Goal: Navigation & Orientation: Find specific page/section

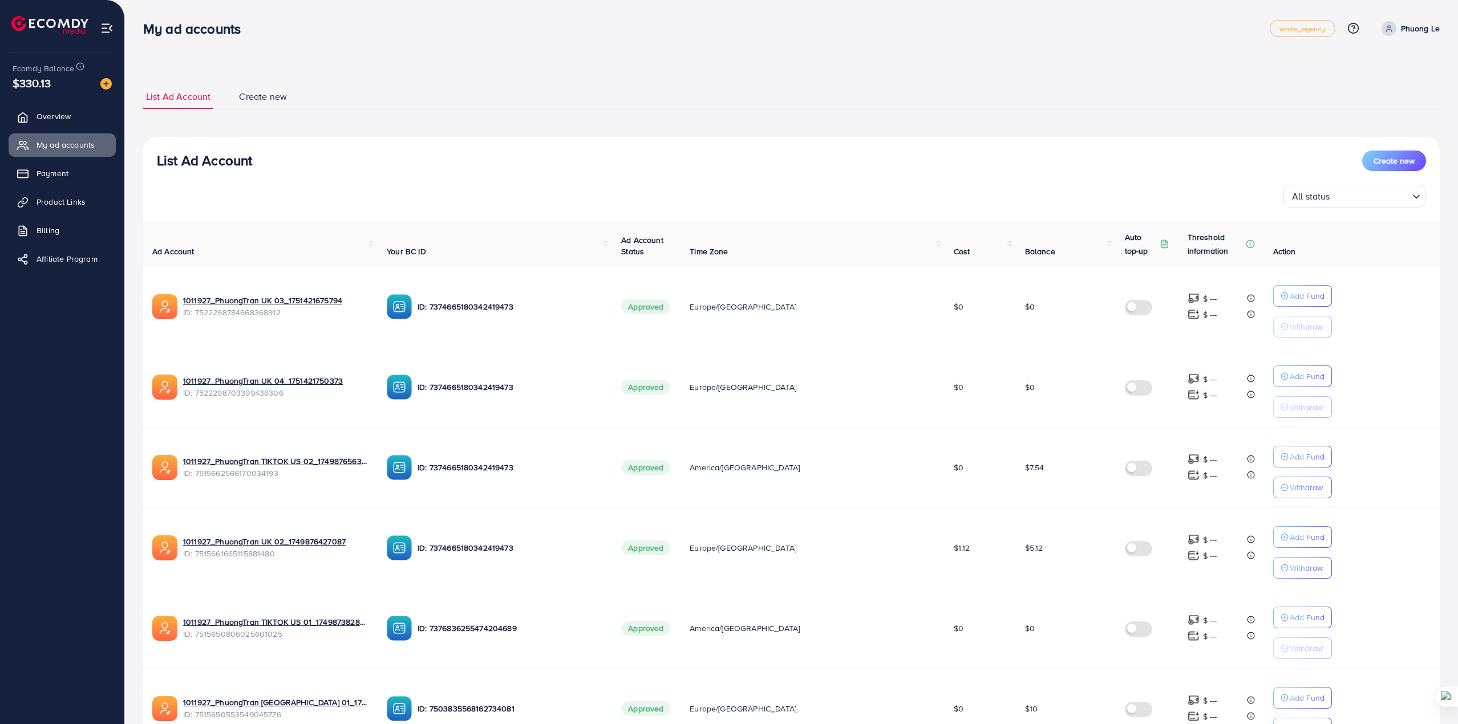
scroll to position [438, 0]
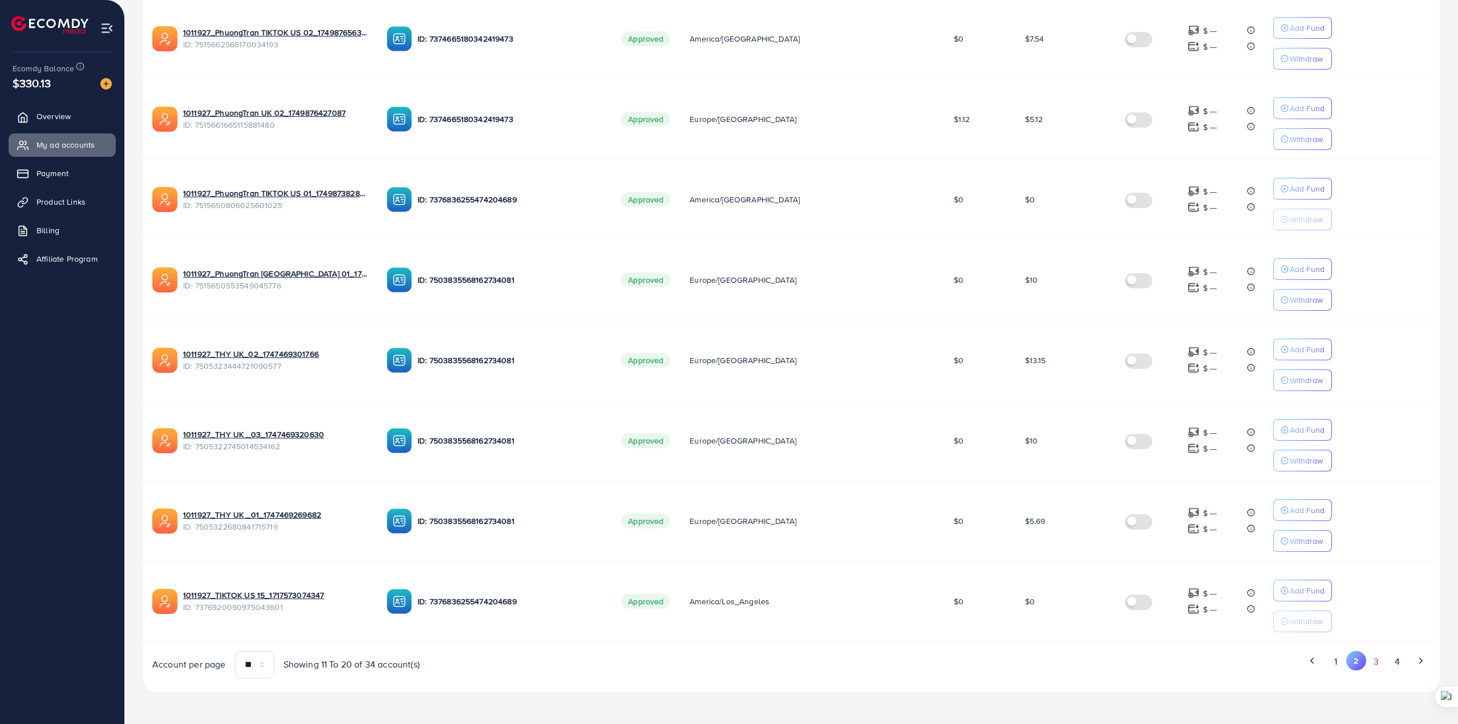
click at [1383, 665] on button "3" at bounding box center [1376, 661] width 21 height 21
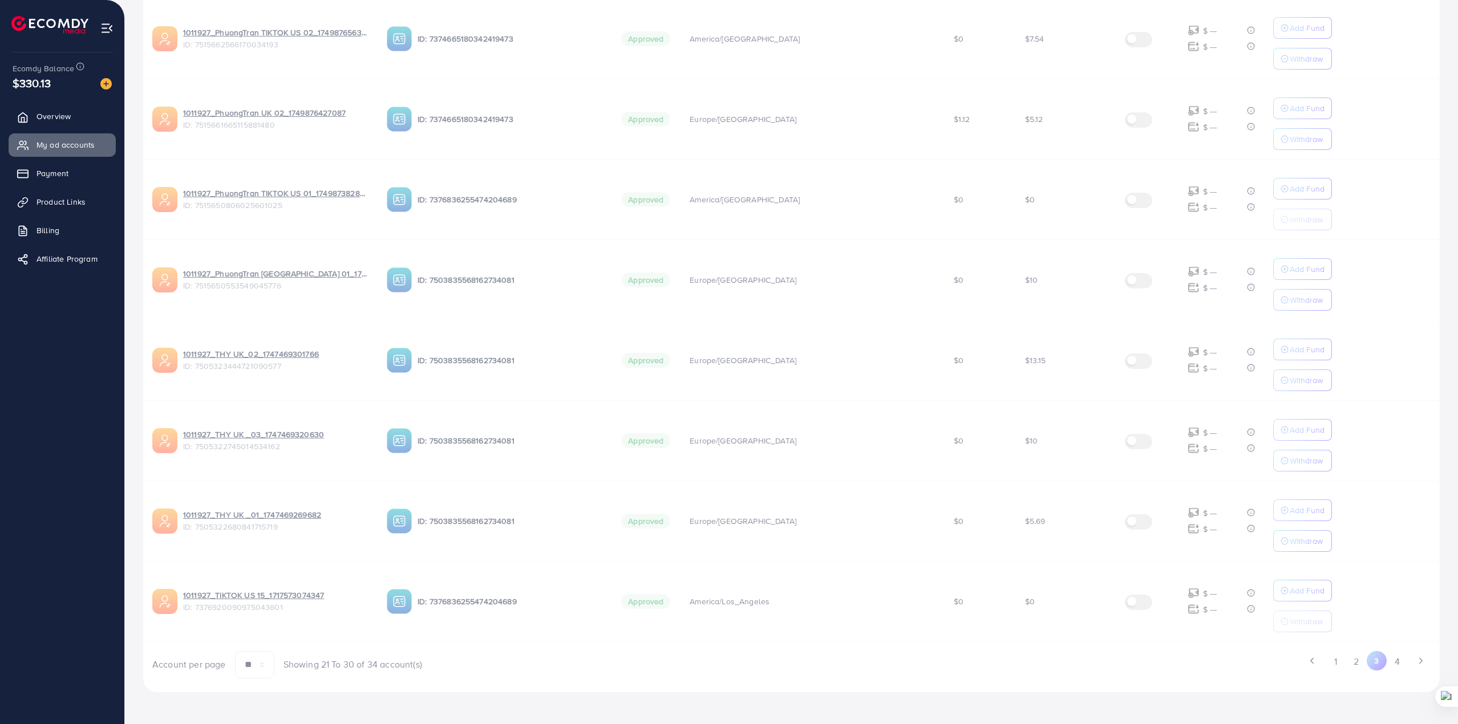
scroll to position [0, 0]
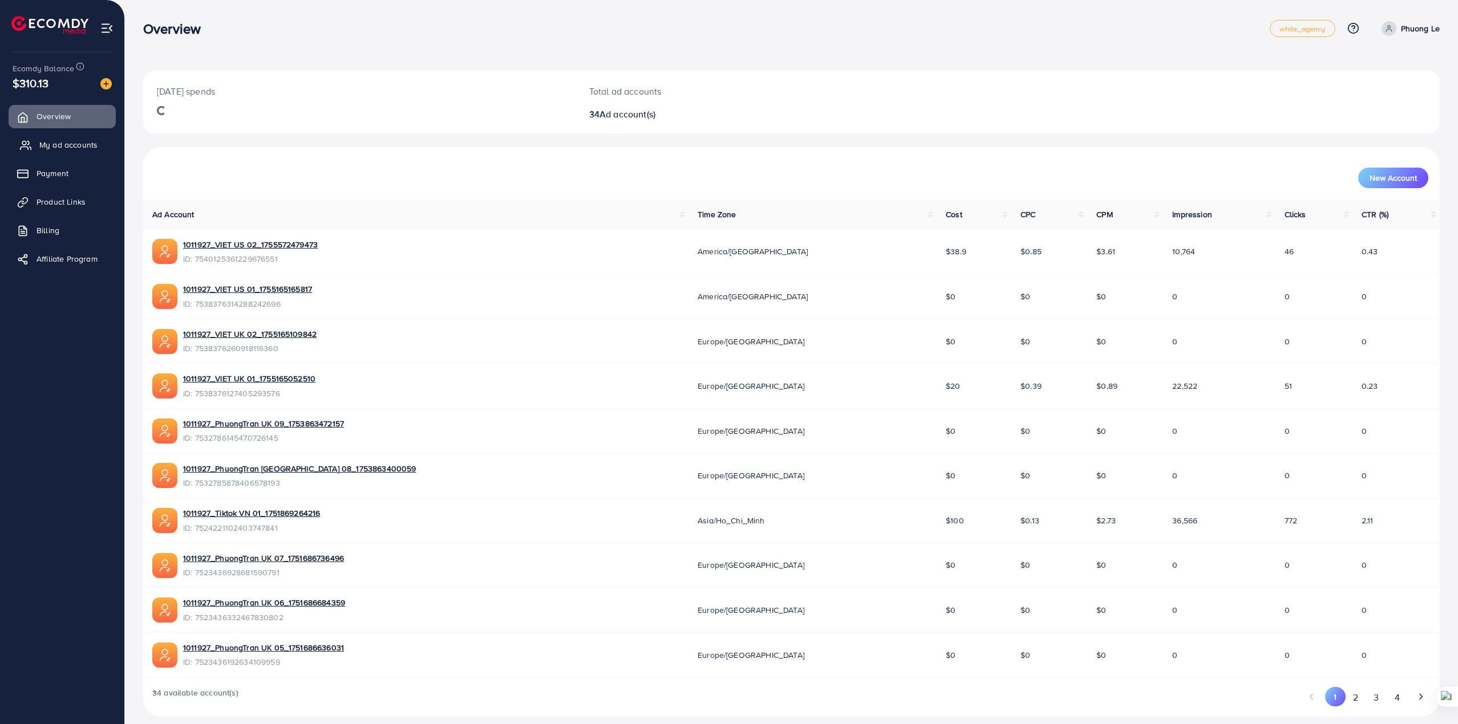
click at [53, 149] on span "My ad accounts" at bounding box center [68, 144] width 58 height 11
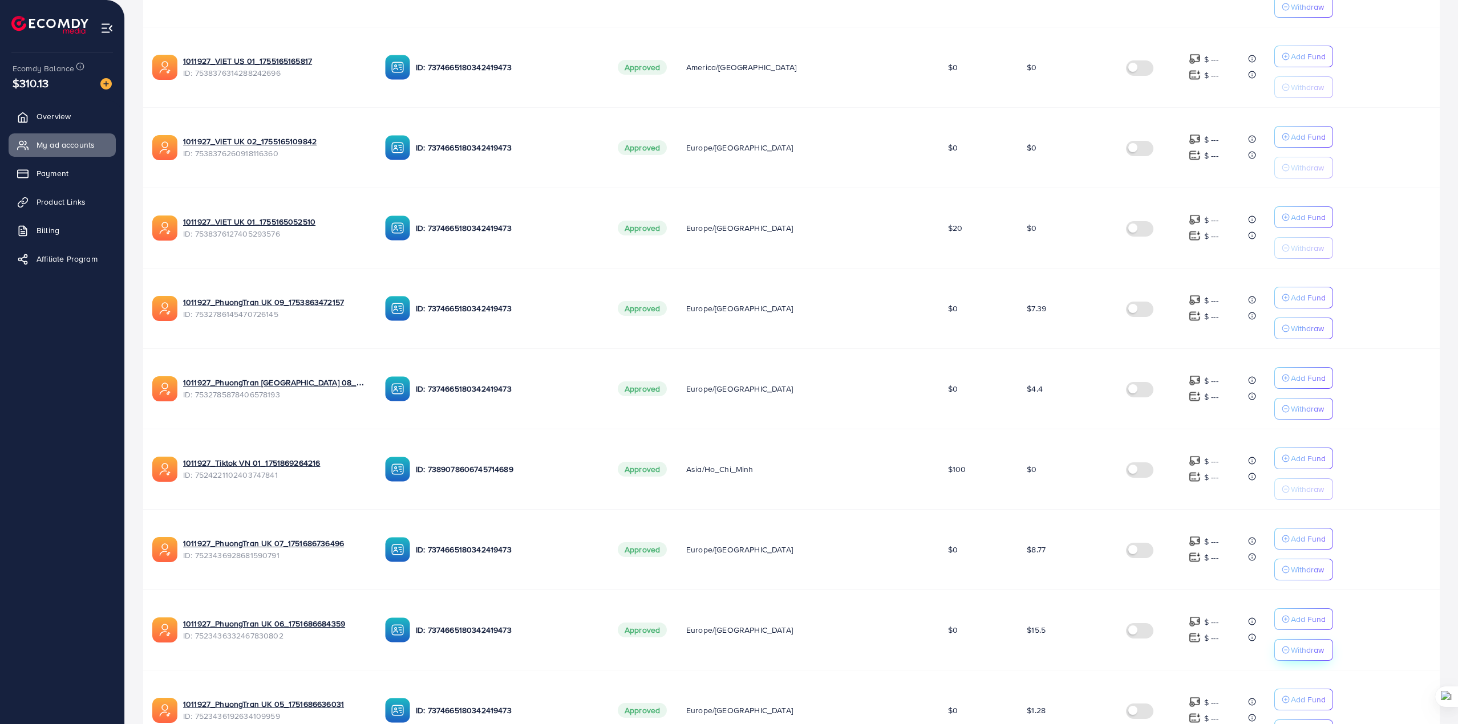
scroll to position [447, 0]
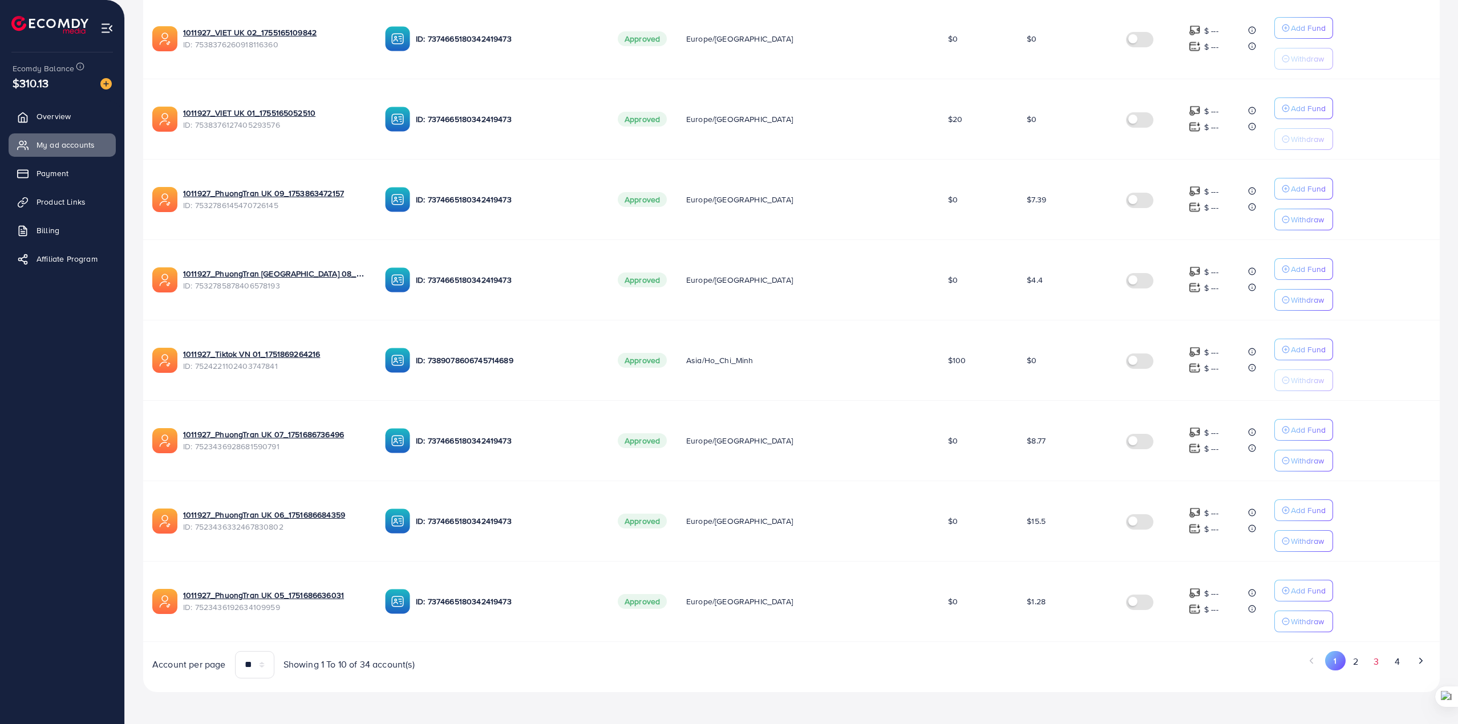
click at [1378, 665] on button "3" at bounding box center [1376, 661] width 21 height 21
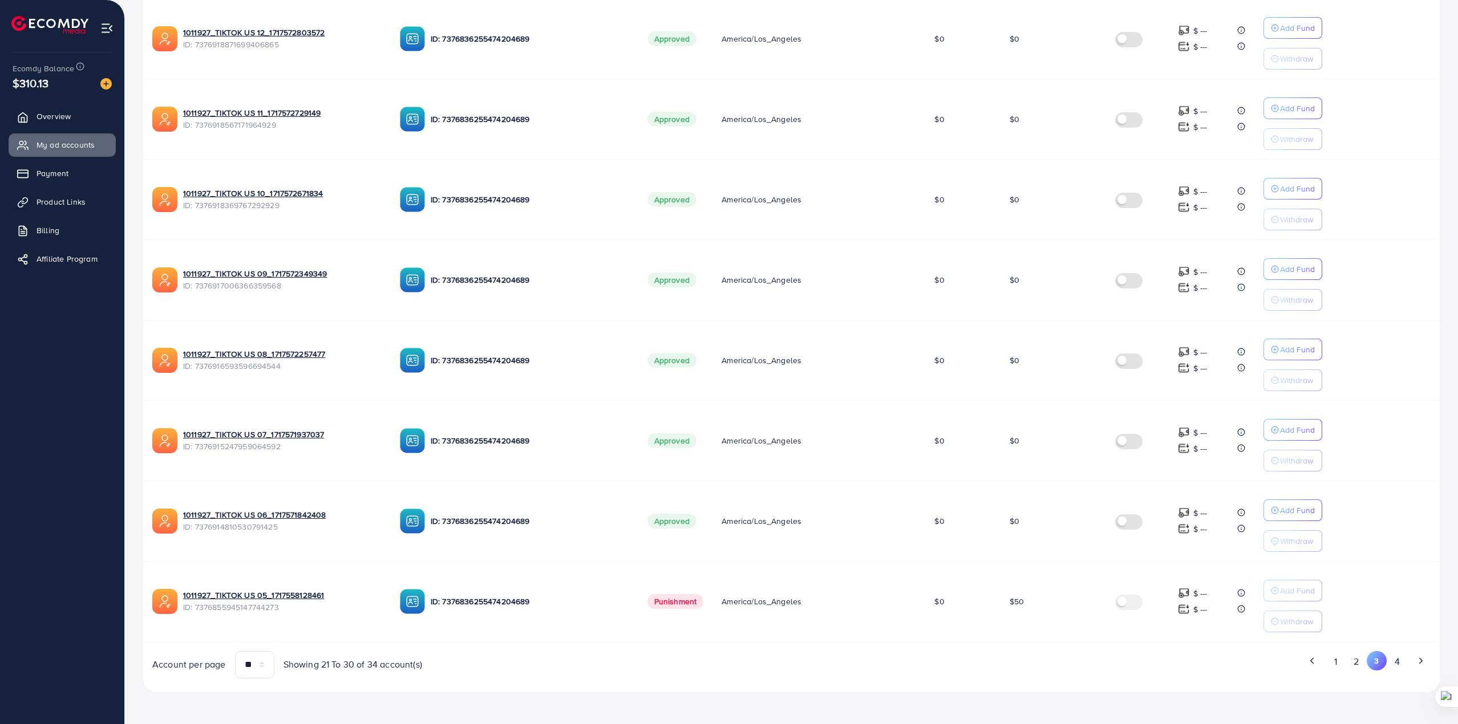
click at [1358, 663] on button "2" at bounding box center [1356, 661] width 21 height 21
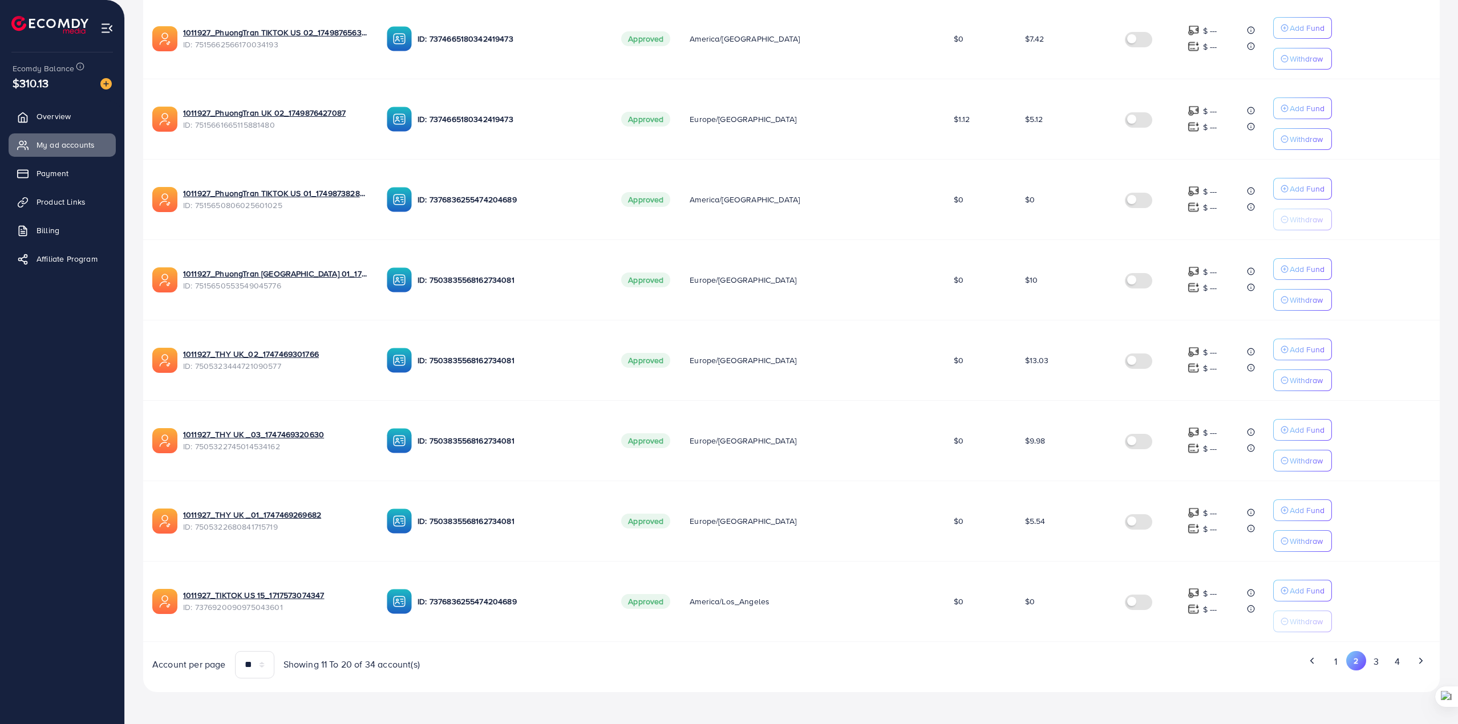
scroll to position [67, 0]
